Goal: Complete application form

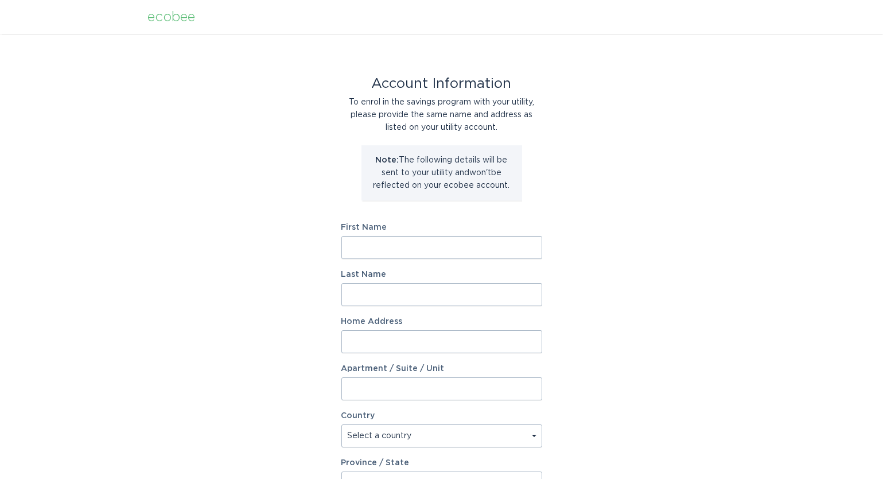
click at [362, 248] on input "First Name" at bounding box center [442, 247] width 201 height 23
type input "[PERSON_NAME]"
type input "[STREET_ADDRESS][PERSON_NAME]"
select select "US"
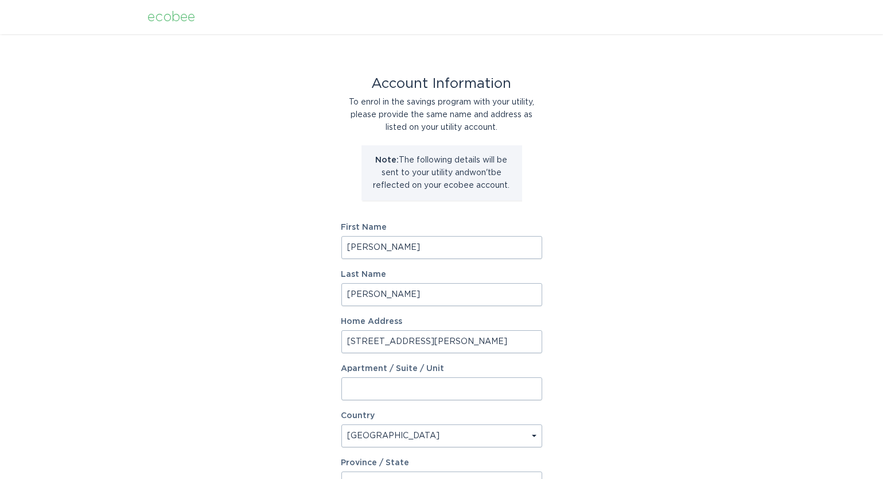
type input "[GEOGRAPHIC_DATA]"
type input "48116"
select select "MI"
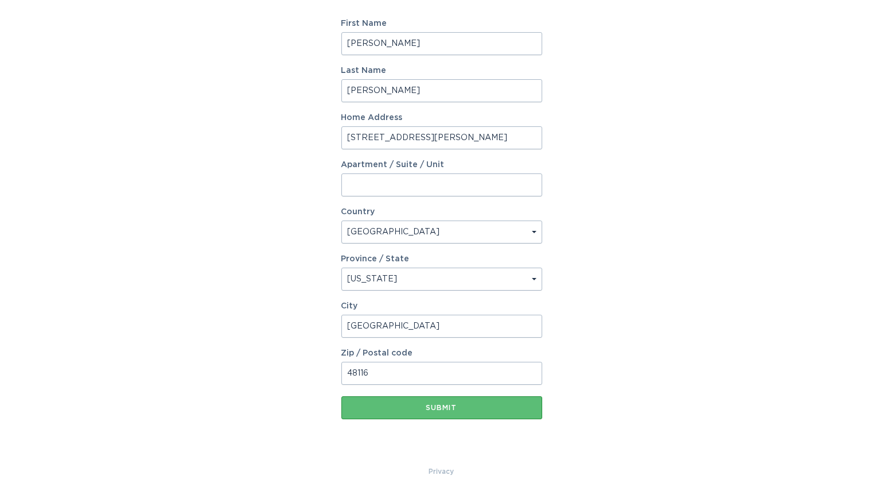
scroll to position [219, 0]
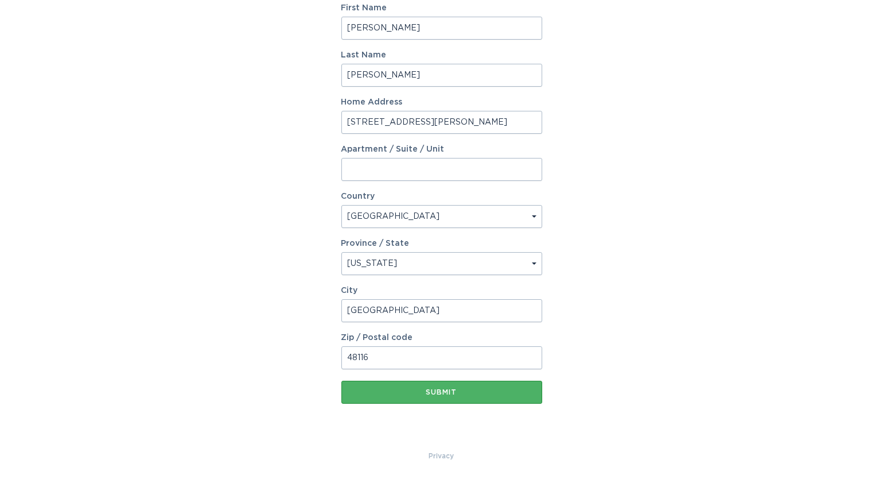
click at [443, 397] on button "Submit" at bounding box center [442, 392] width 201 height 23
